Goal: Transaction & Acquisition: Purchase product/service

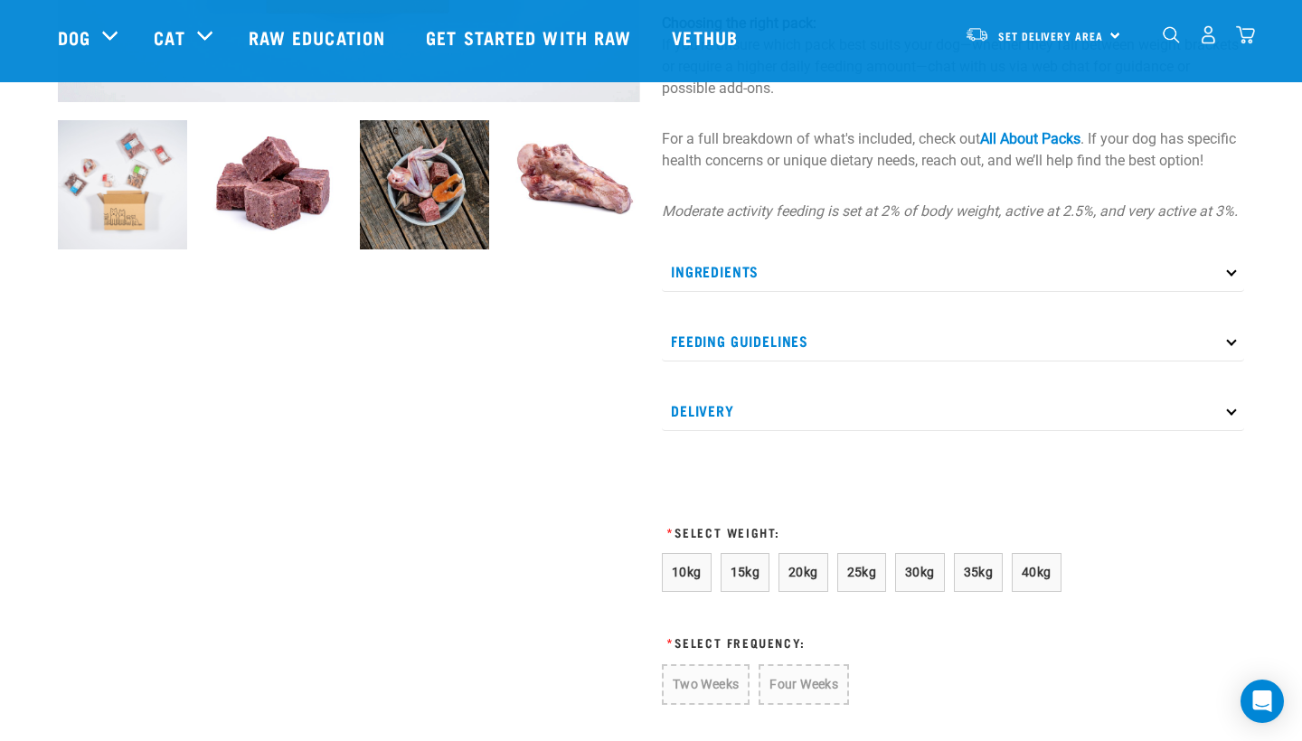
scroll to position [708, 0]
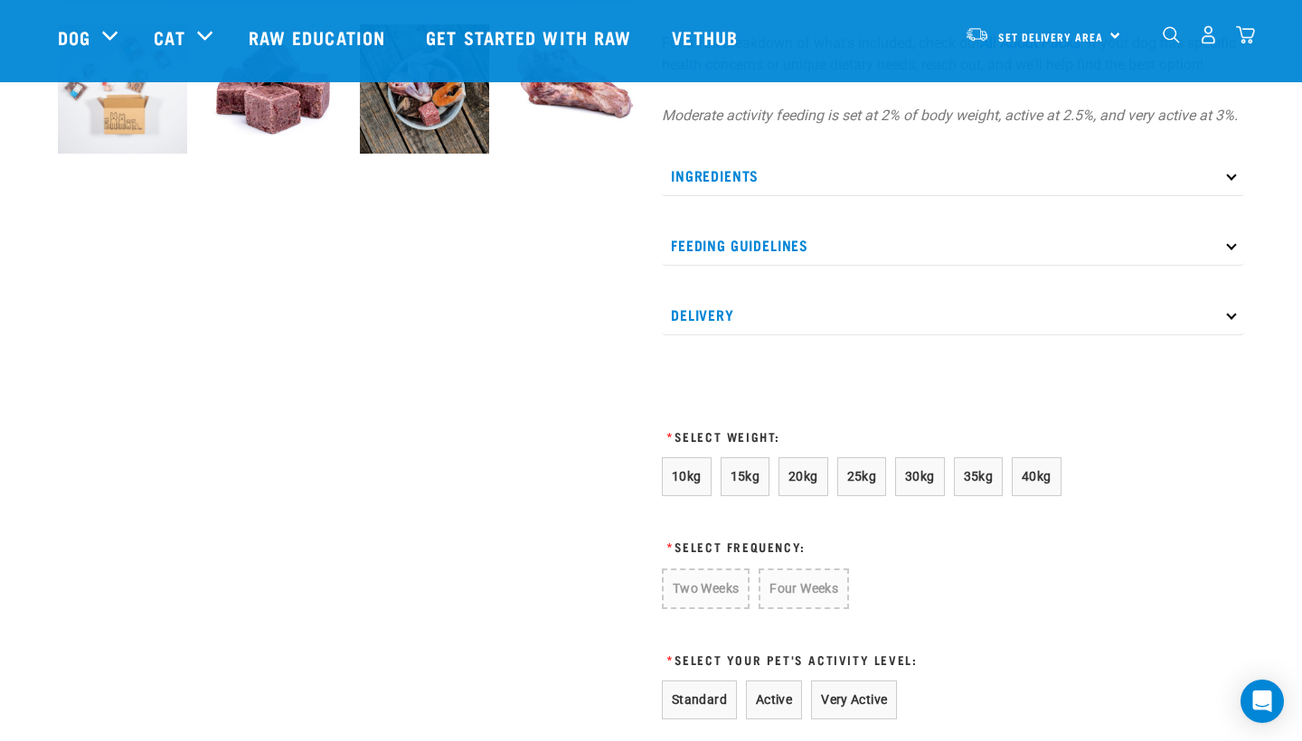
click at [712, 196] on p "Ingredients" at bounding box center [953, 175] width 582 height 41
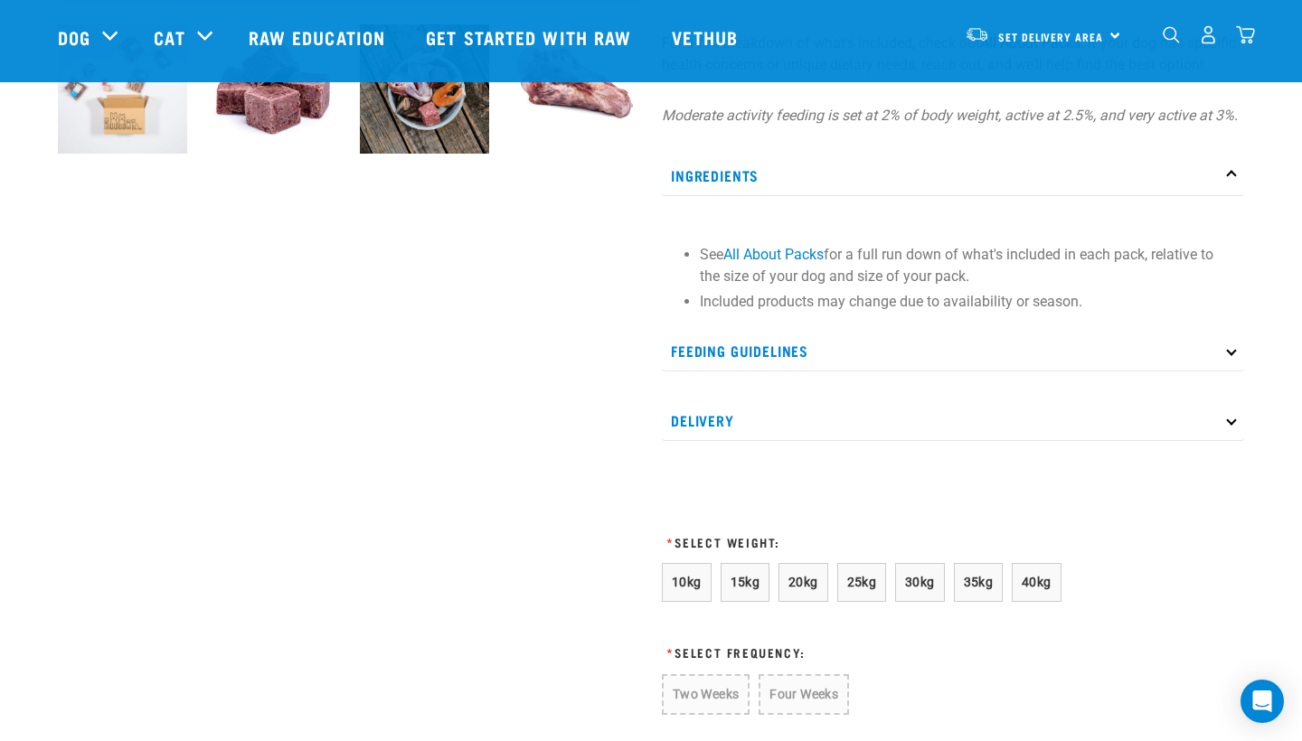
click at [711, 196] on p "Ingredients" at bounding box center [953, 175] width 582 height 41
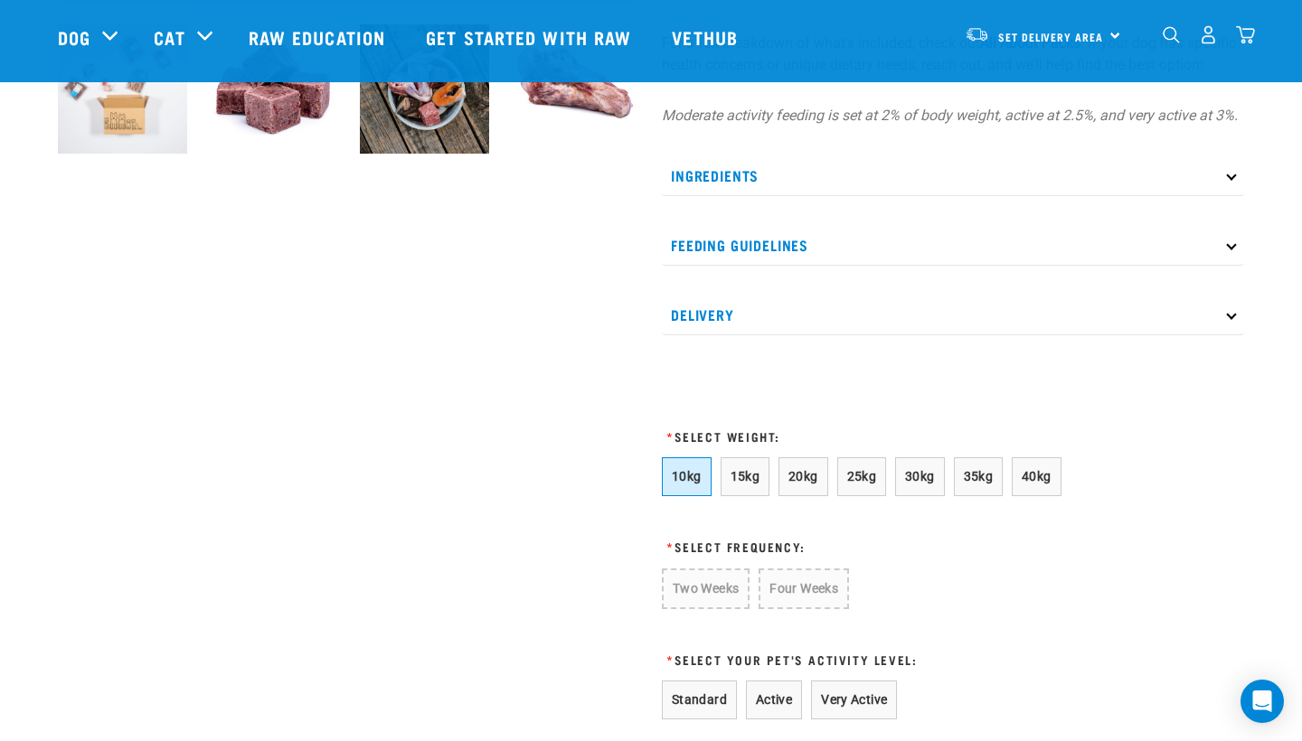
click at [691, 484] on span "10kg" at bounding box center [687, 476] width 30 height 14
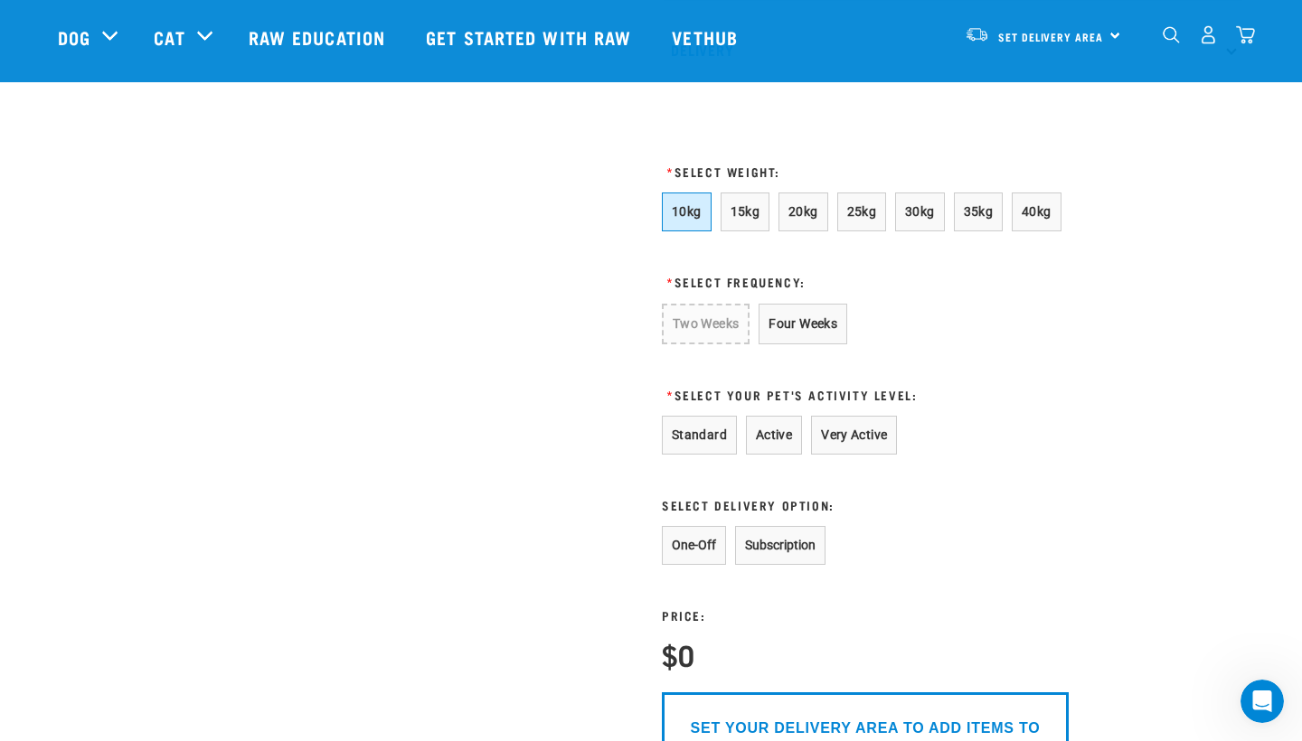
scroll to position [979, 0]
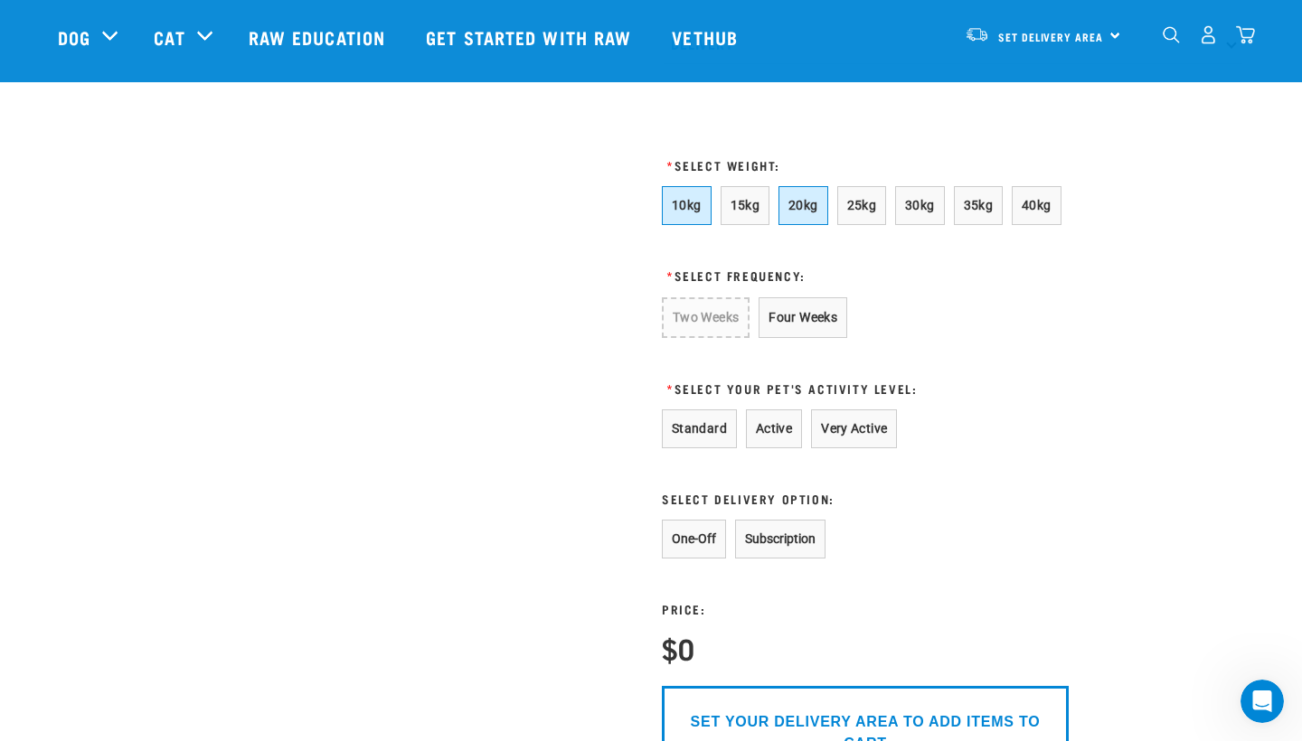
click at [796, 212] on span "20kg" at bounding box center [803, 205] width 30 height 14
click at [794, 336] on button "Four Weeks" at bounding box center [801, 316] width 89 height 39
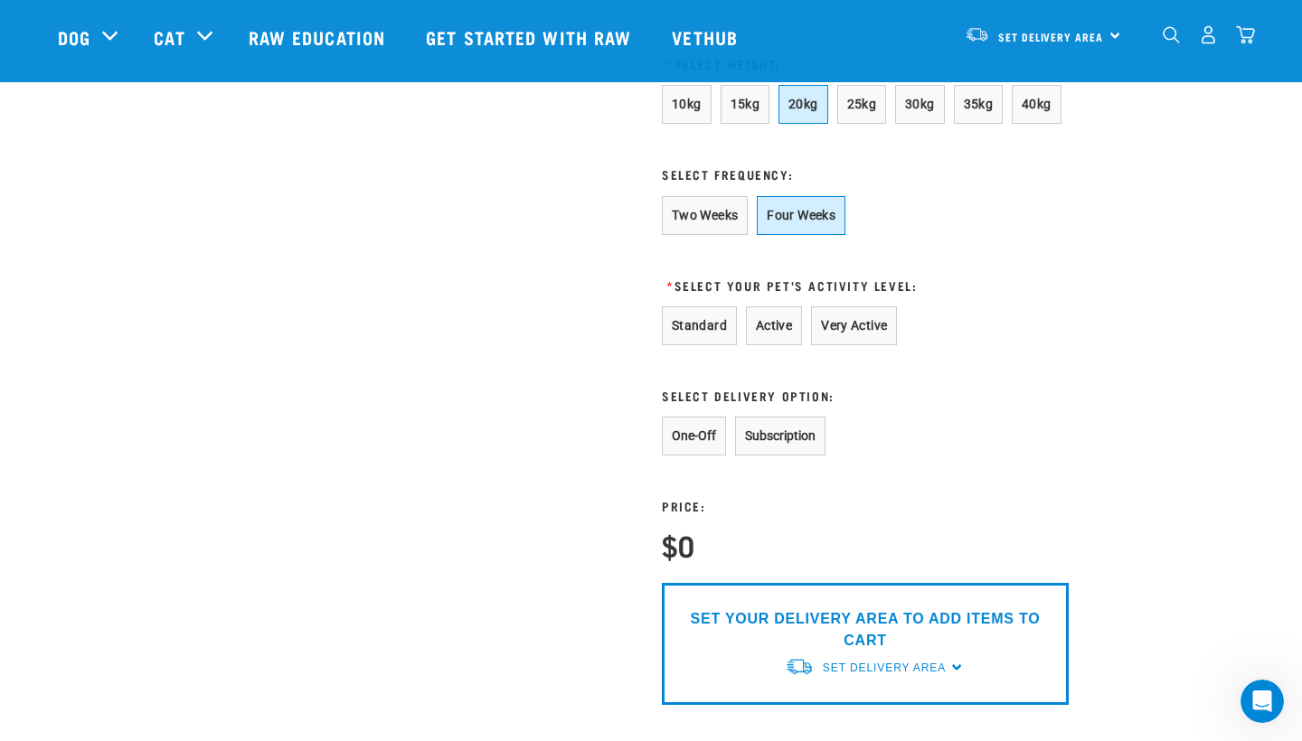
scroll to position [1083, 0]
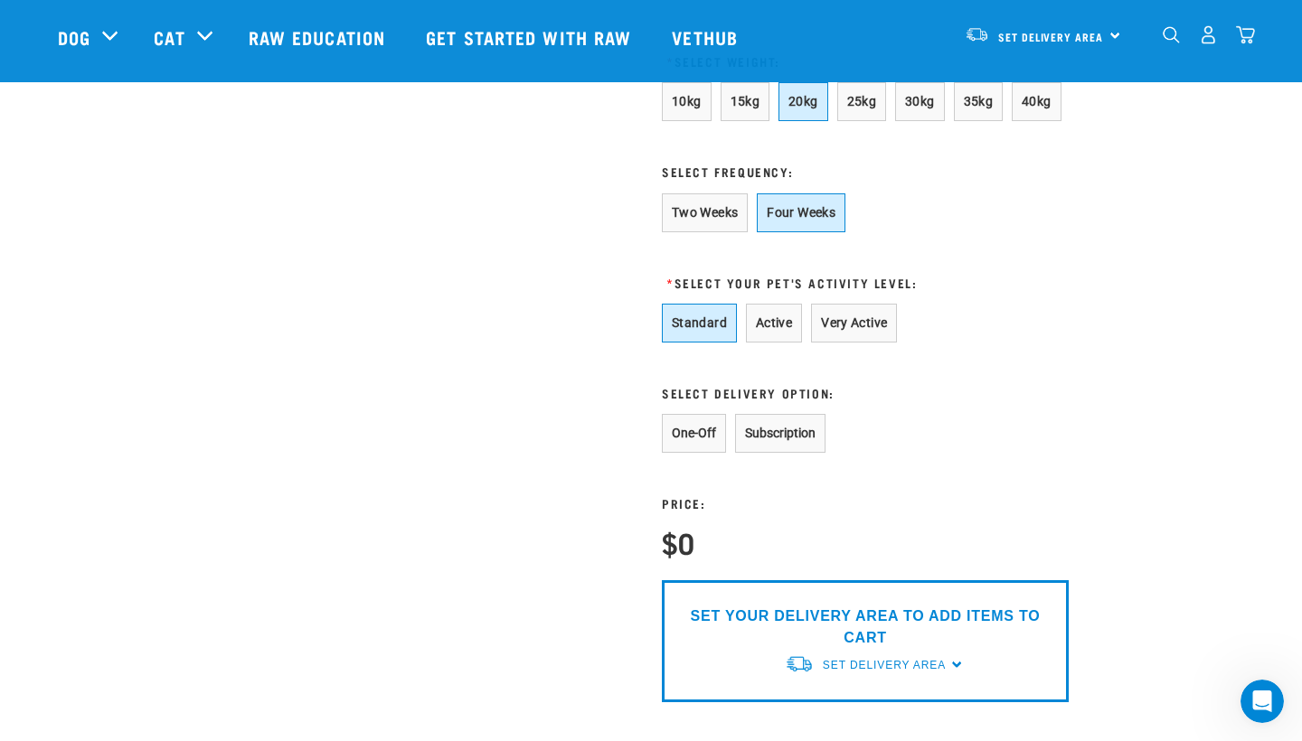
click at [729, 343] on button "Standard" at bounding box center [699, 323] width 75 height 39
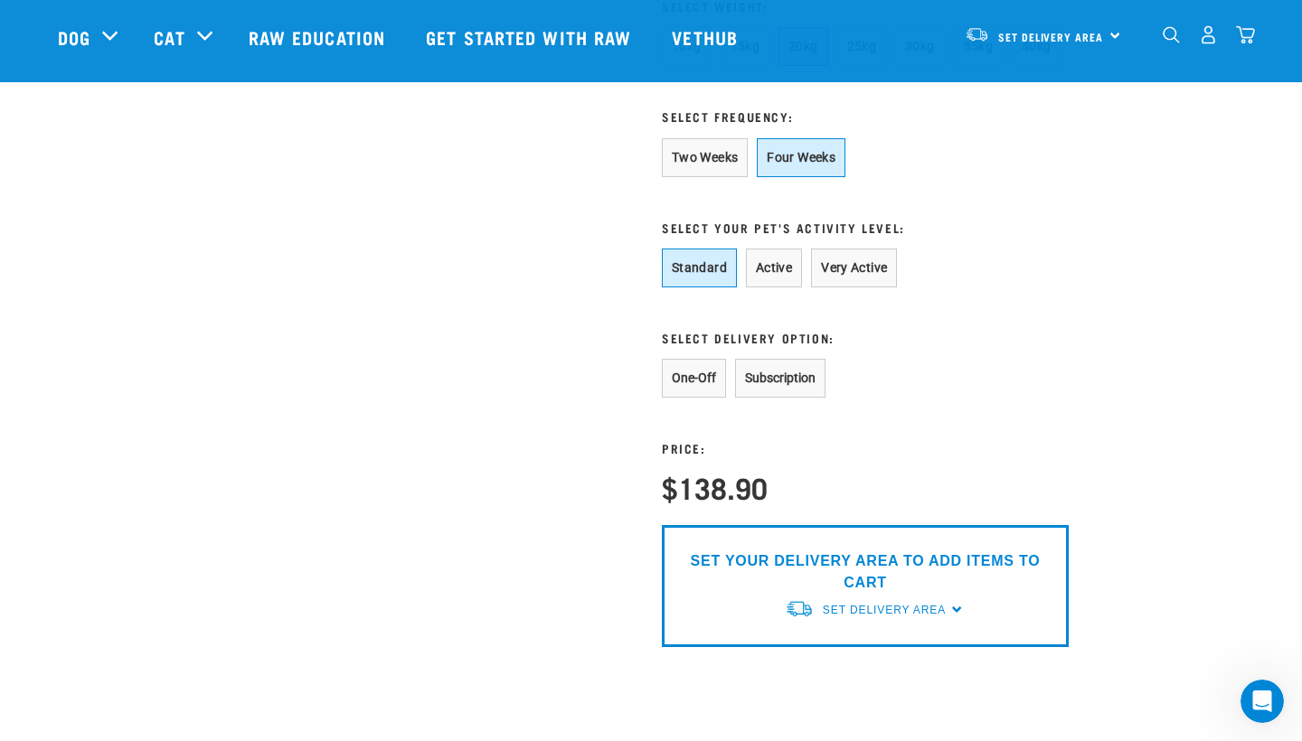
scroll to position [1140, 0]
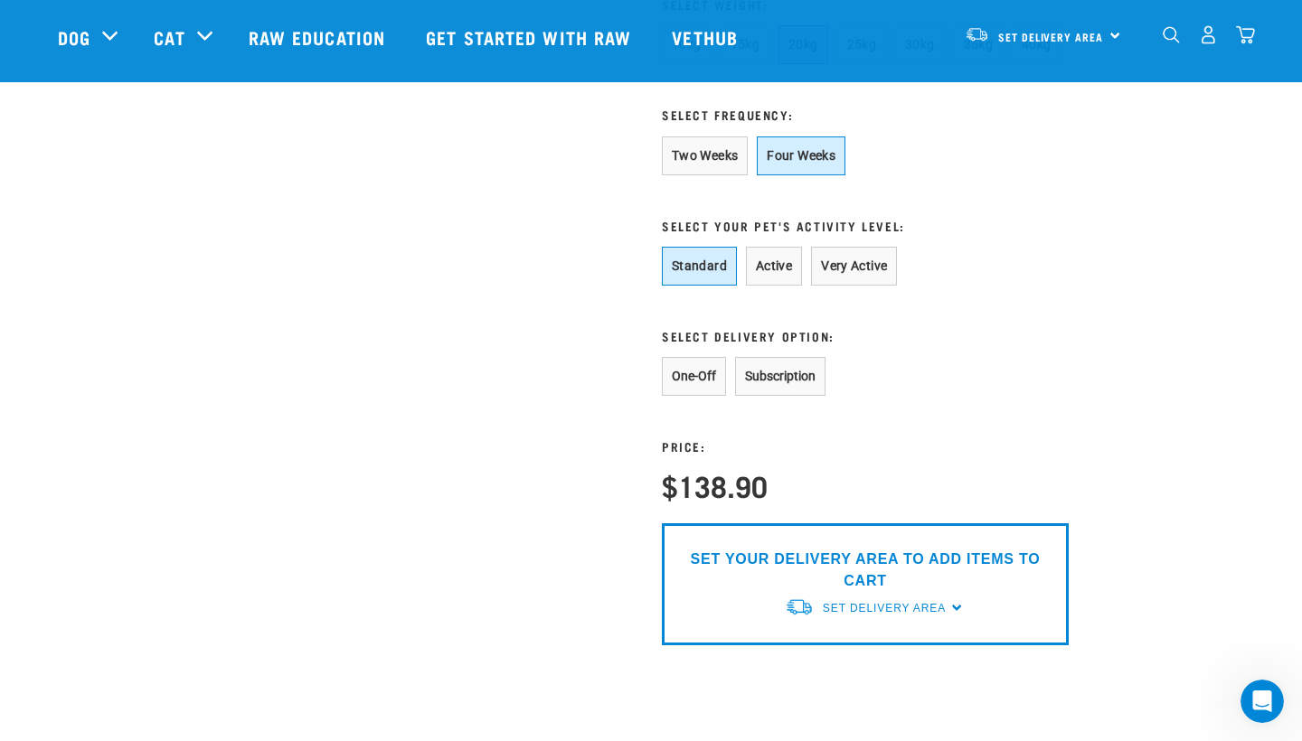
click at [825, 396] on button "Subscription" at bounding box center [780, 376] width 90 height 39
click at [700, 396] on button "One-Off" at bounding box center [694, 376] width 64 height 39
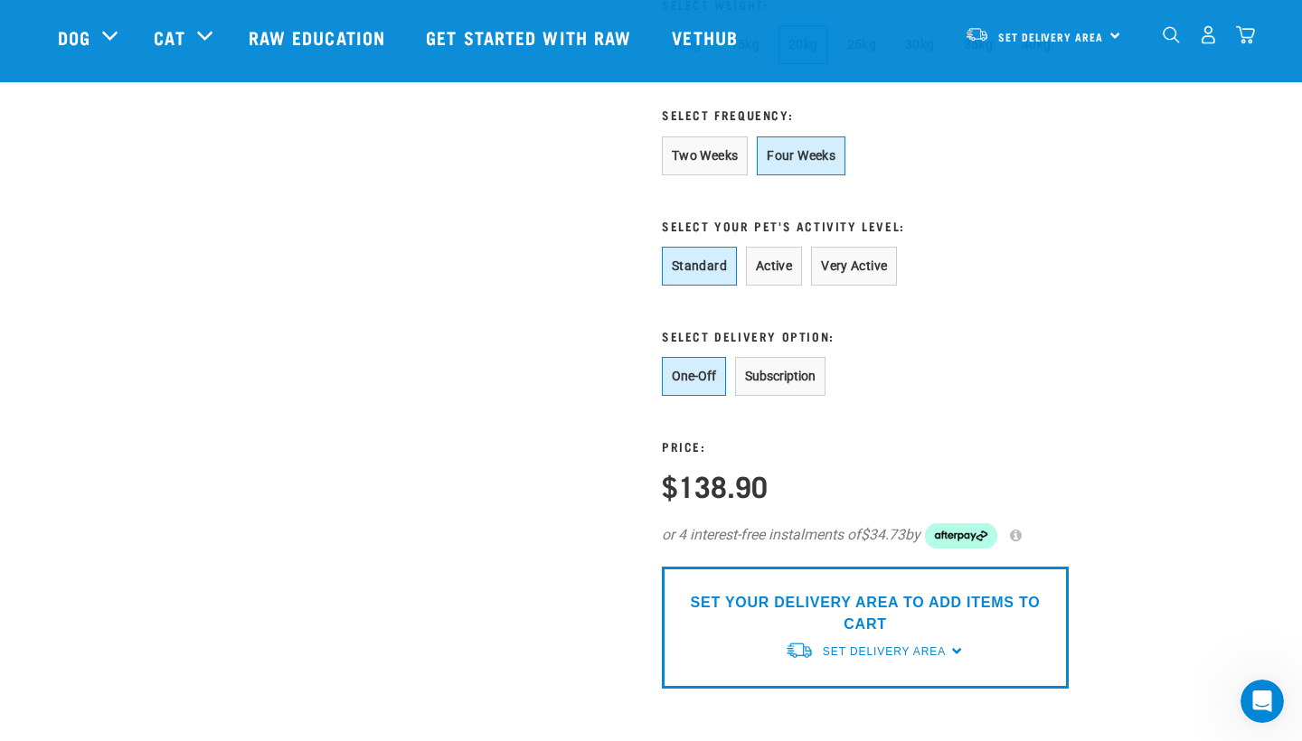
click at [716, 396] on button "One-Off" at bounding box center [694, 376] width 64 height 39
click at [788, 396] on button "Subscription" at bounding box center [780, 376] width 90 height 39
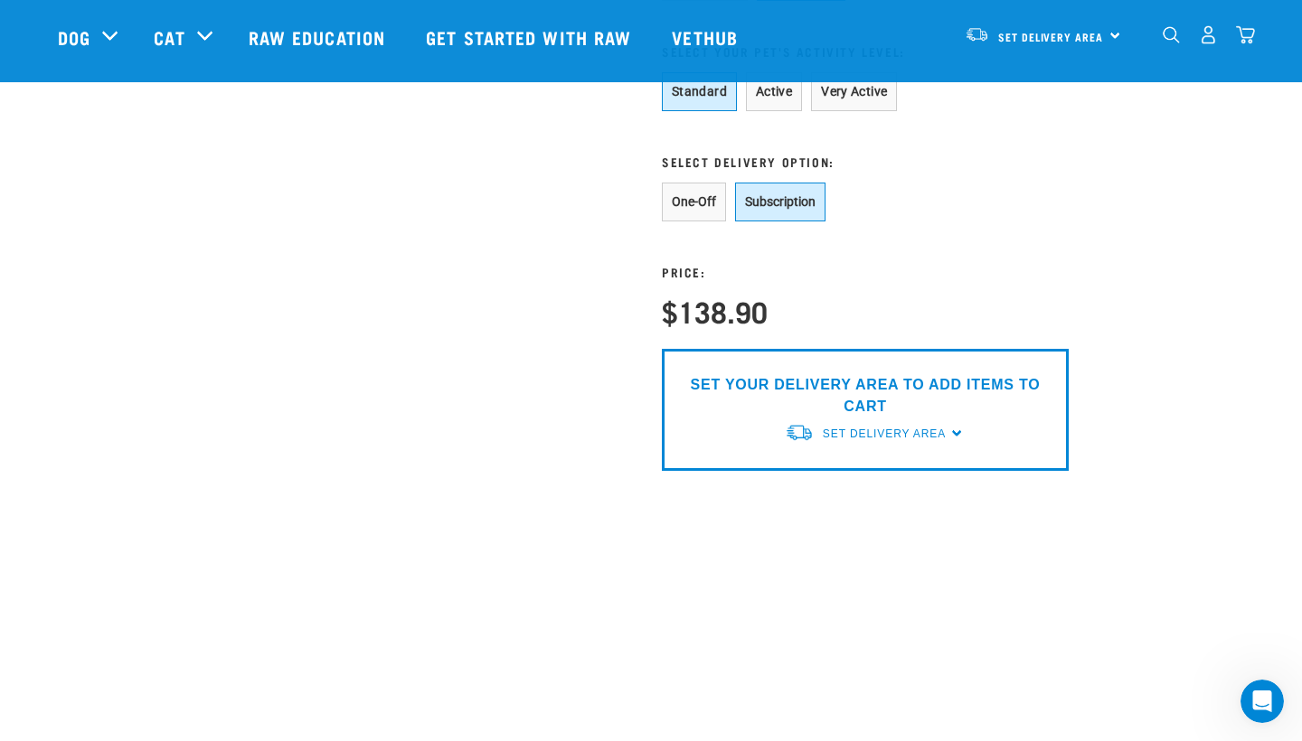
scroll to position [1317, 0]
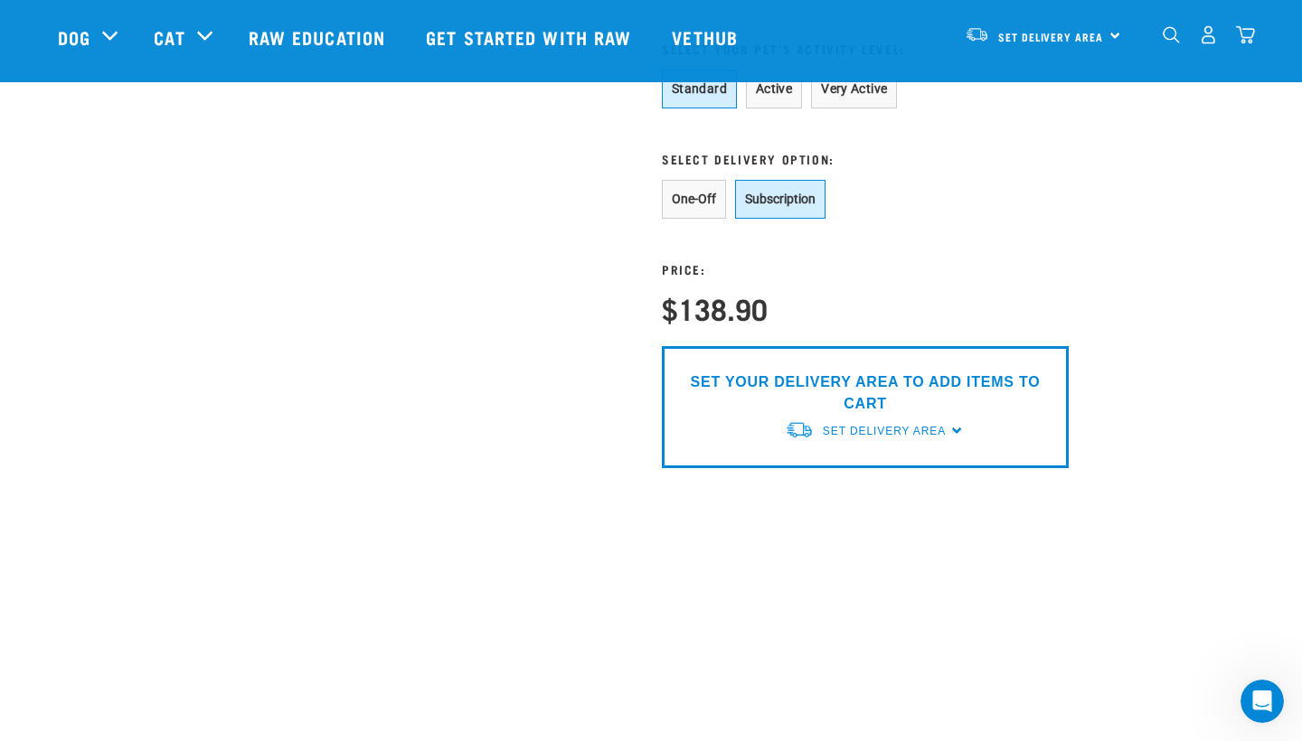
click at [682, 219] on button "One-Off" at bounding box center [694, 199] width 64 height 39
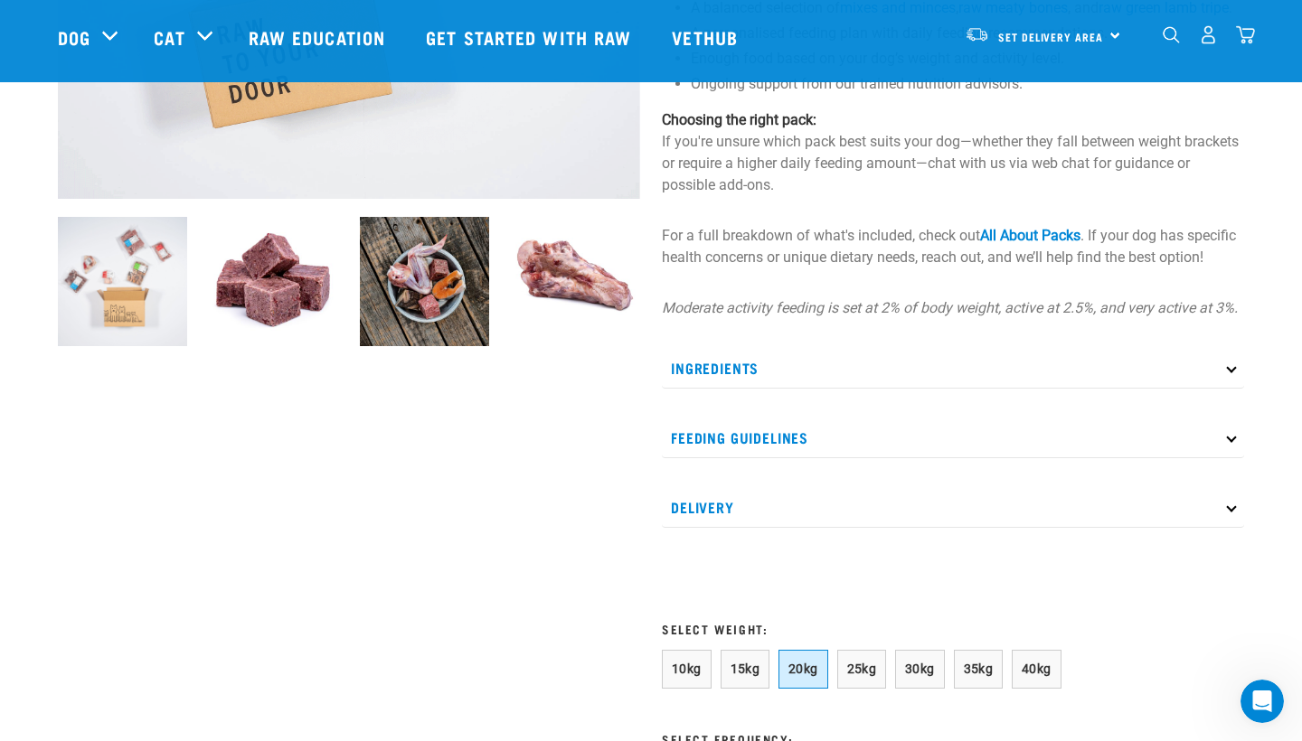
scroll to position [529, 0]
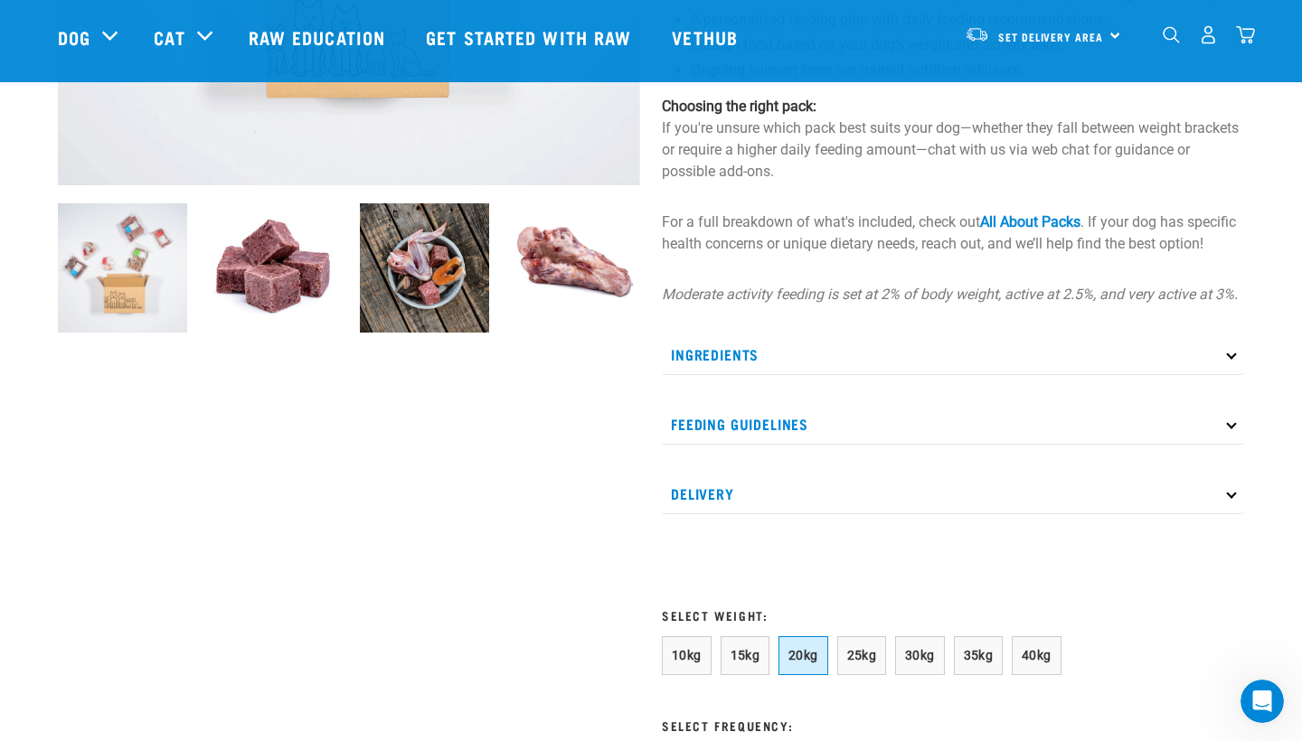
click at [842, 375] on p "Ingredients" at bounding box center [953, 354] width 582 height 41
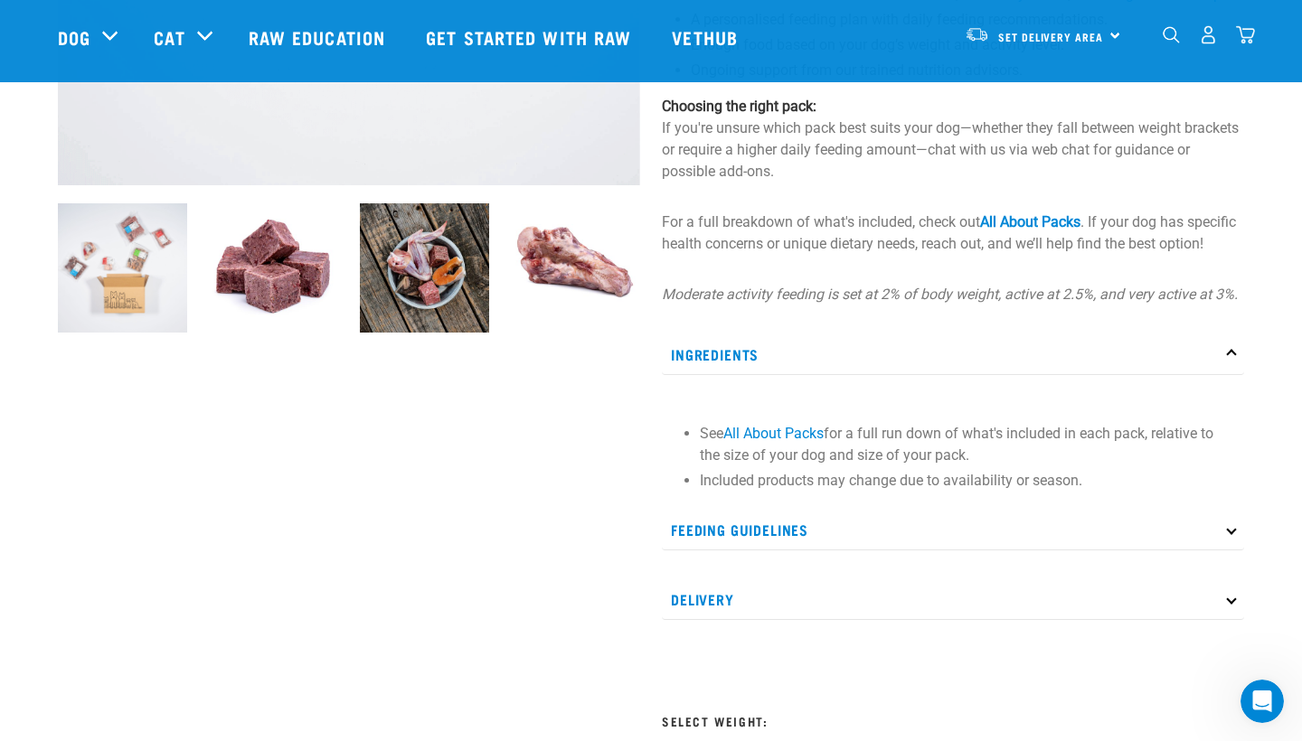
click at [842, 375] on p "Ingredients" at bounding box center [953, 354] width 582 height 41
